Goal: Information Seeking & Learning: Learn about a topic

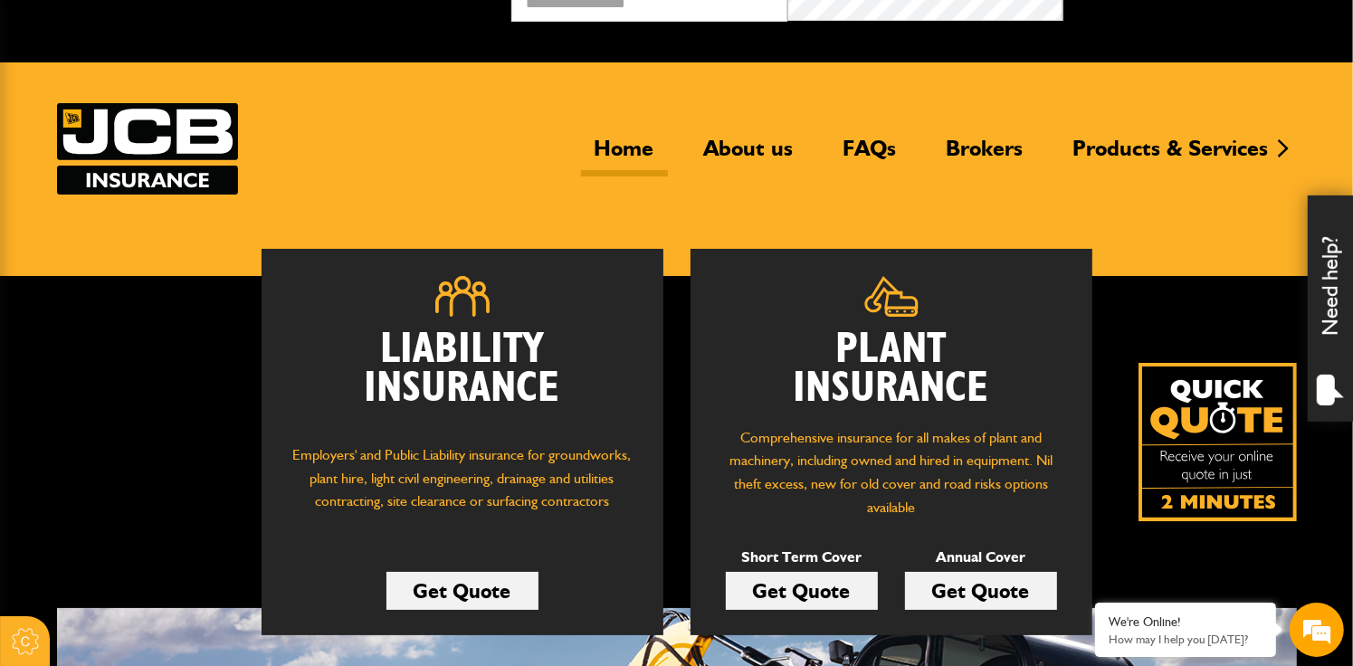
scroll to position [23, 0]
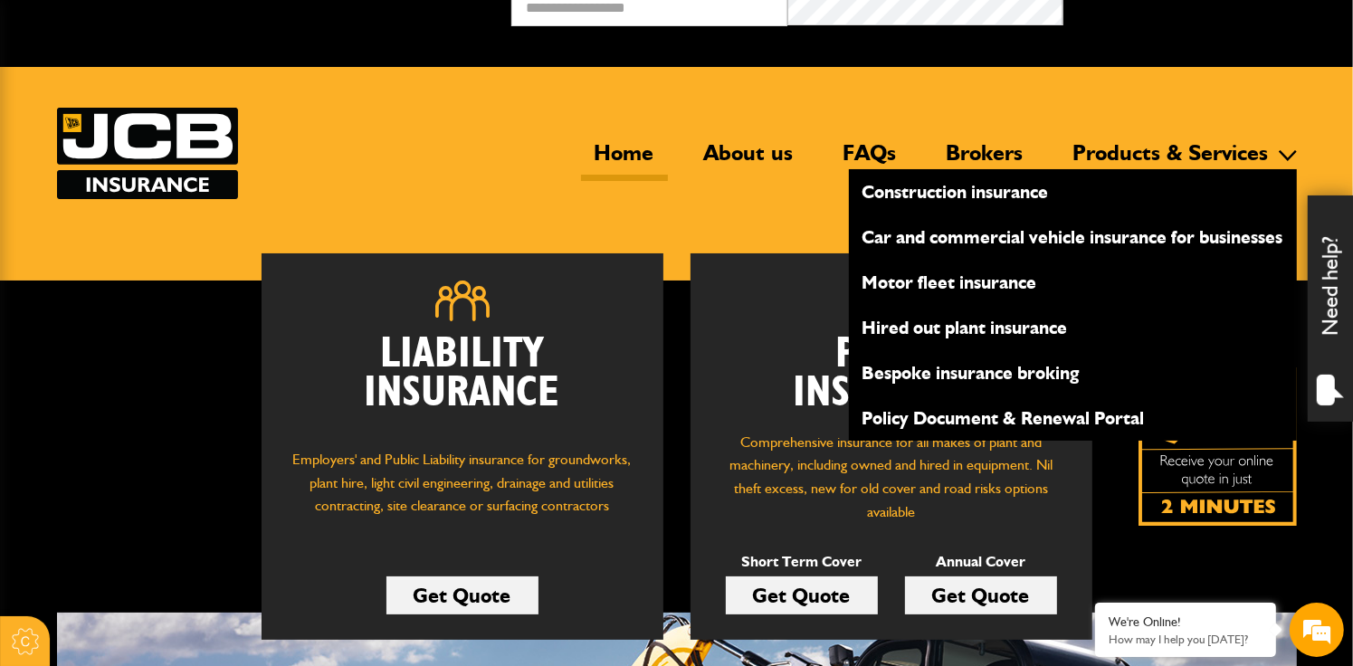
click at [1100, 142] on link "Products & Services" at bounding box center [1171, 160] width 223 height 42
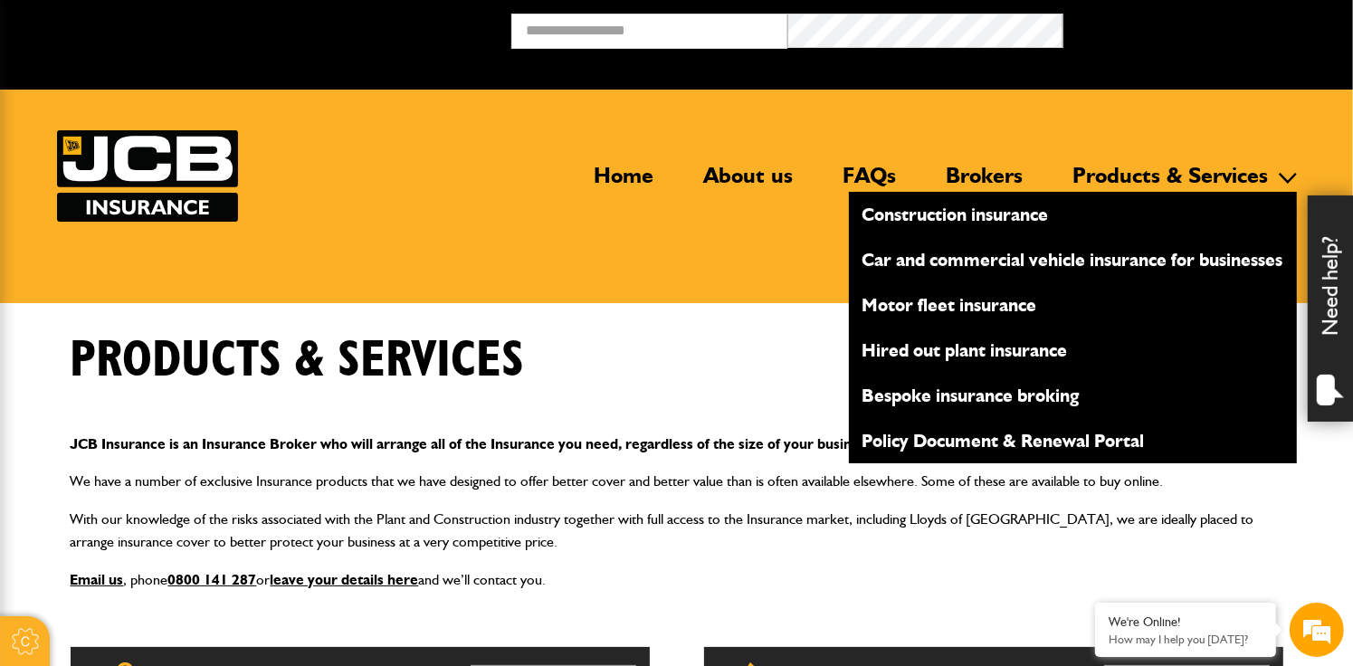
click at [1129, 167] on li "Products & Services Construction insurance Car and commercial vehicle insurance…" at bounding box center [1178, 176] width 237 height 22
click at [902, 215] on link "Construction insurance" at bounding box center [1073, 214] width 448 height 31
